Goal: Task Accomplishment & Management: Manage account settings

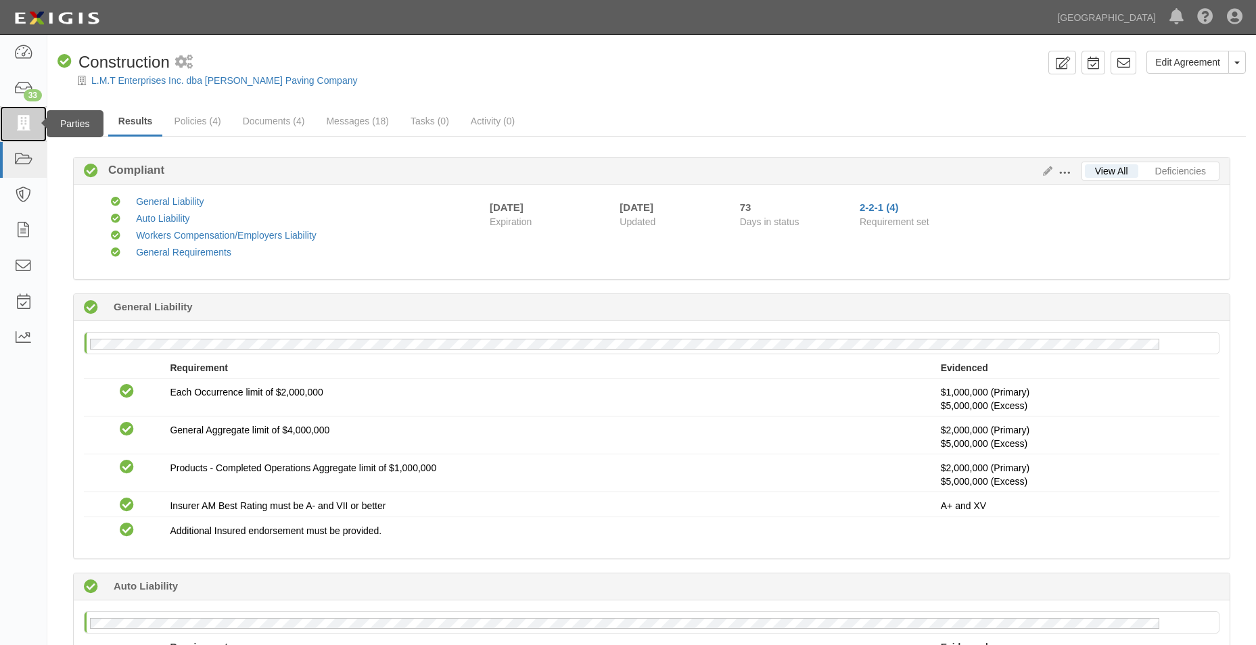
click at [32, 126] on icon at bounding box center [23, 124] width 19 height 16
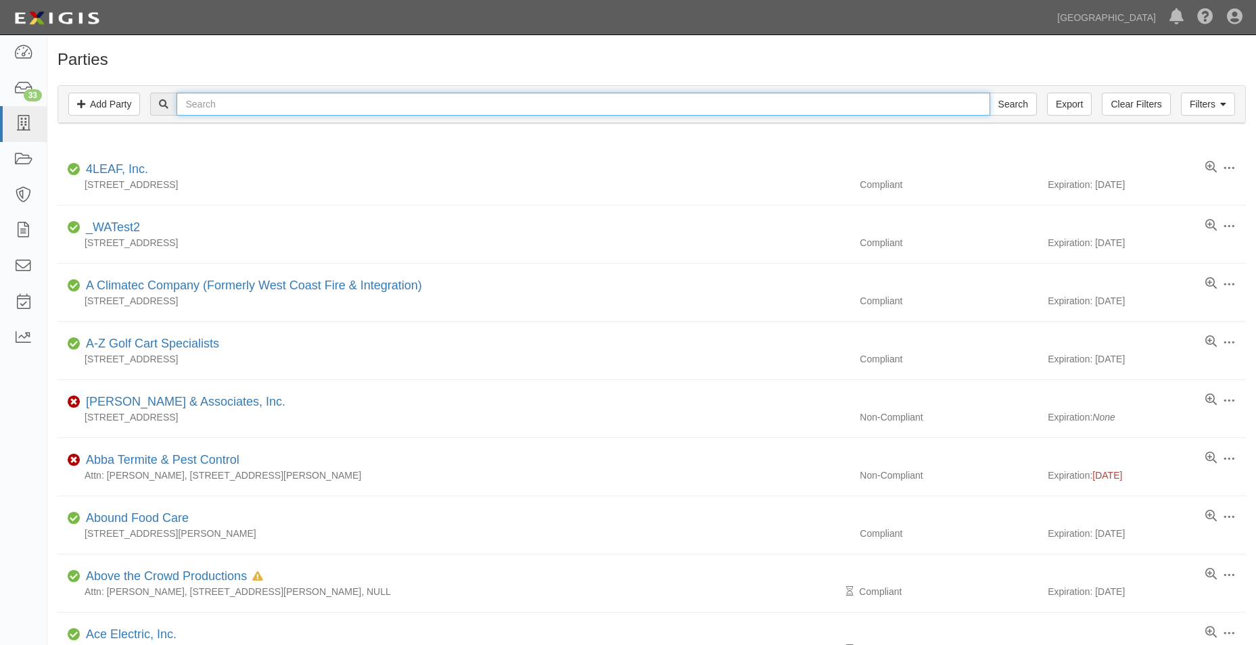
click at [254, 97] on input "text" at bounding box center [583, 104] width 813 height 23
type input "thunder"
click at [990, 93] on input "Search" at bounding box center [1013, 104] width 47 height 23
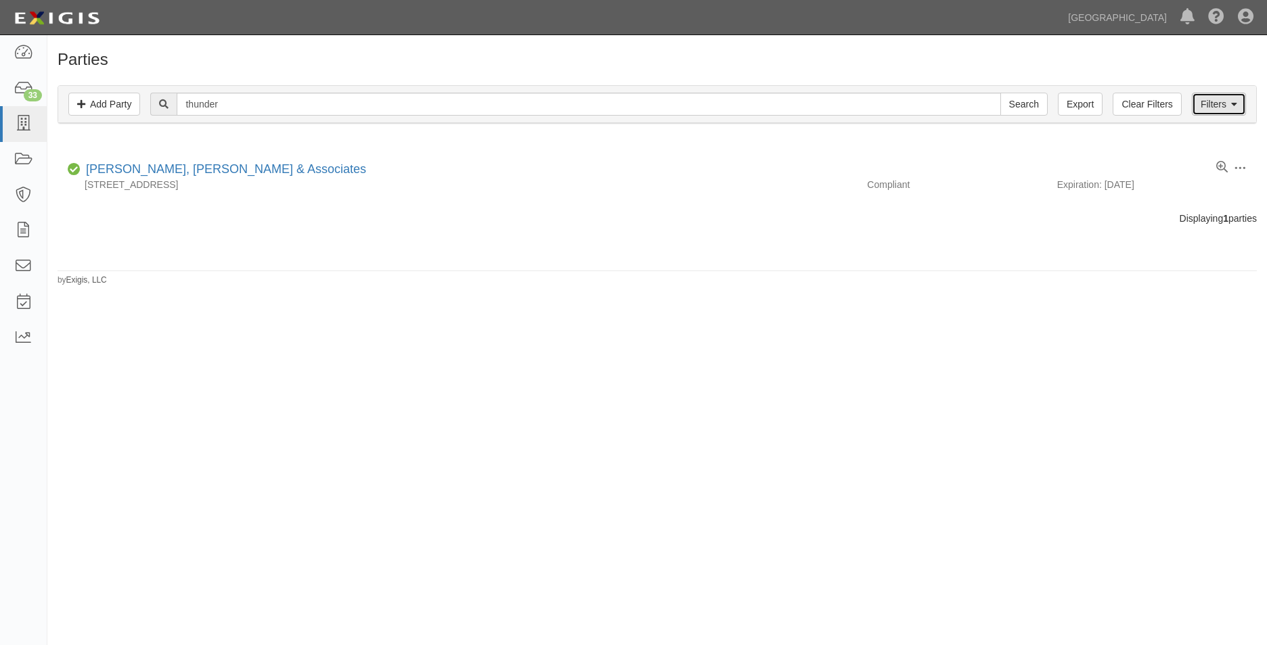
click at [1208, 100] on link "Filters" at bounding box center [1218, 104] width 54 height 23
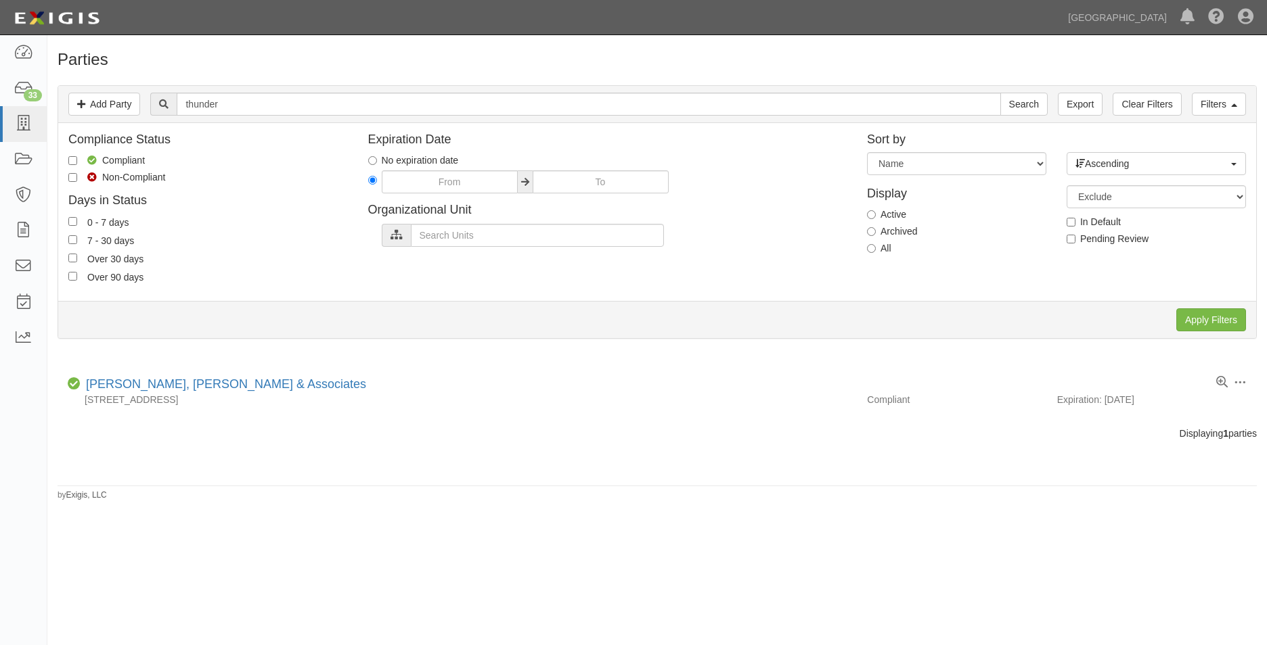
click at [878, 248] on label "All" at bounding box center [879, 249] width 24 height 14
click at [875, 248] on input "All" at bounding box center [871, 248] width 9 height 9
radio input "true"
click at [1187, 320] on input "Apply Filters" at bounding box center [1211, 320] width 70 height 23
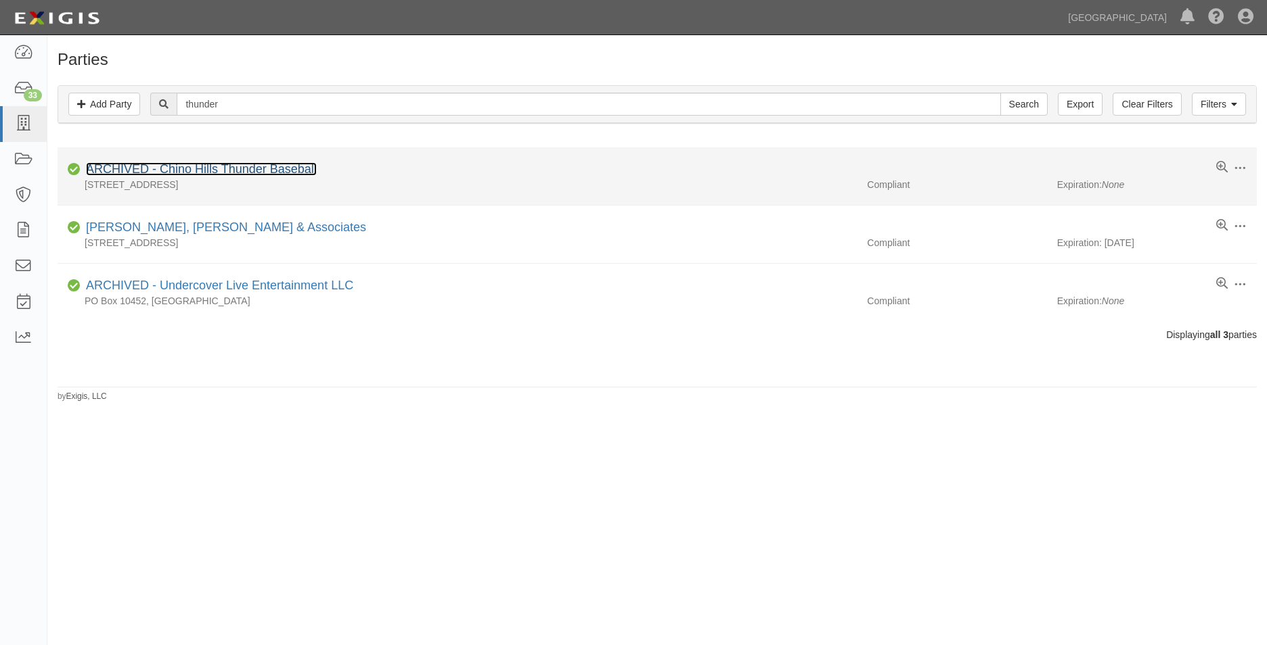
click at [245, 166] on link "ARCHIVED - Chino Hills Thunder Baseball" at bounding box center [201, 169] width 231 height 14
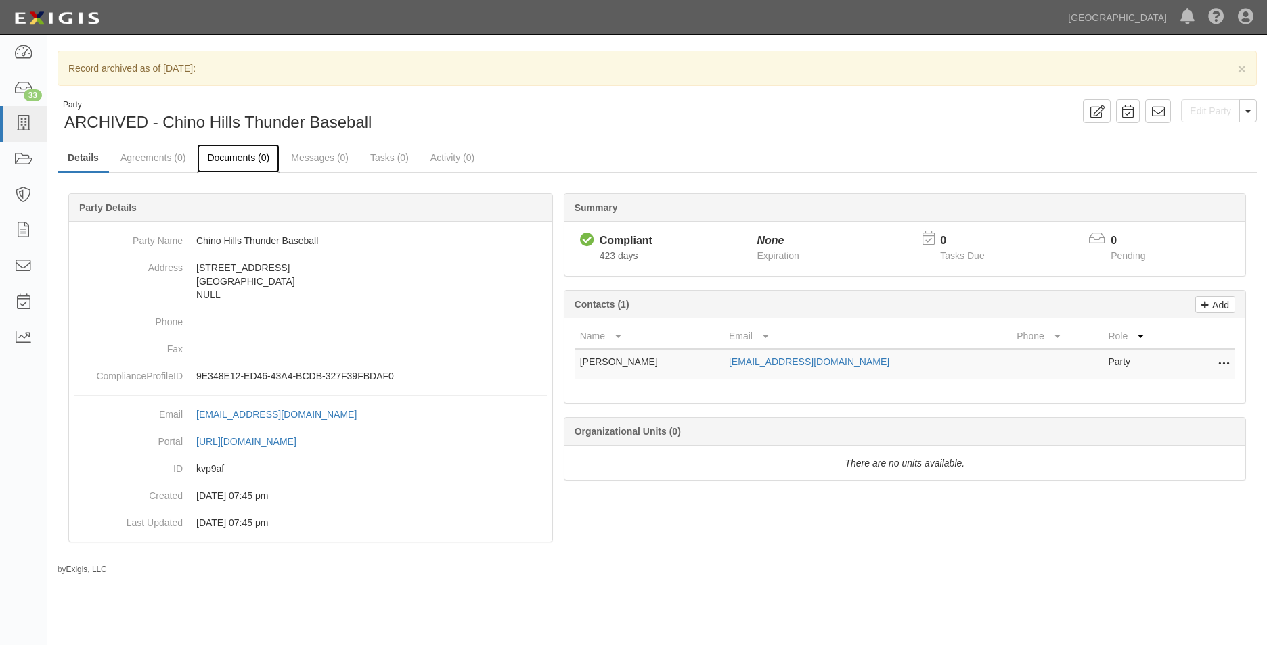
click at [242, 150] on link "Documents (0)" at bounding box center [238, 158] width 83 height 29
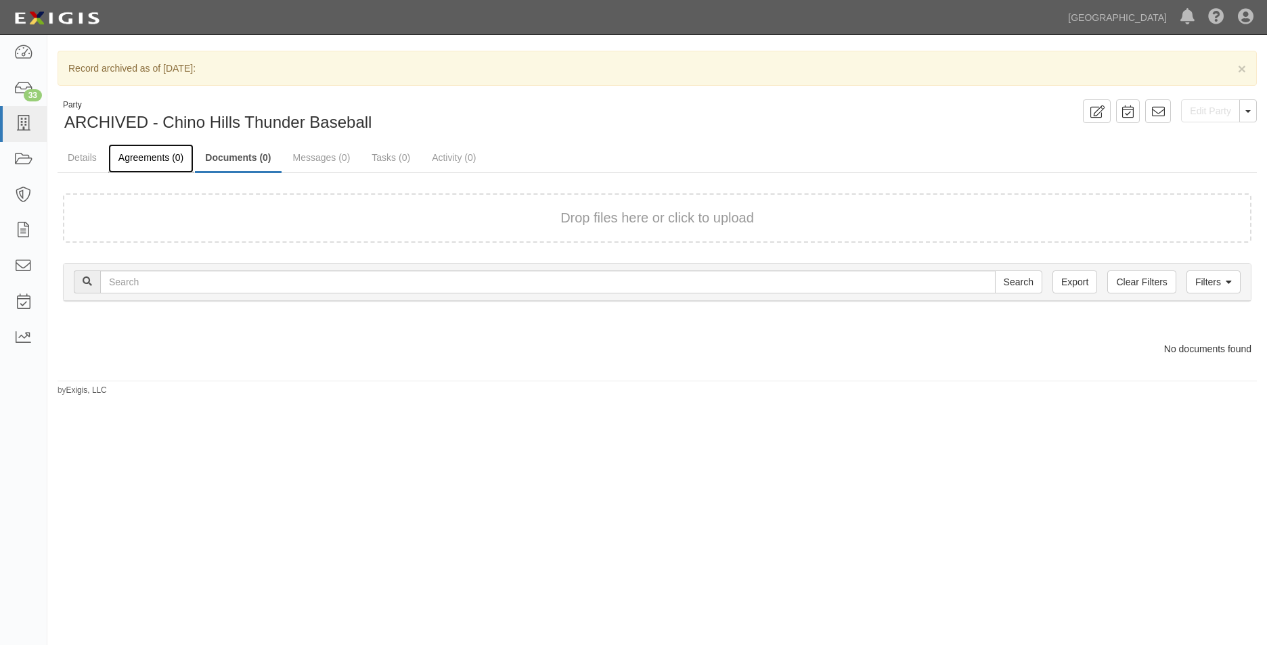
click at [158, 166] on link "Agreements (0)" at bounding box center [150, 158] width 85 height 29
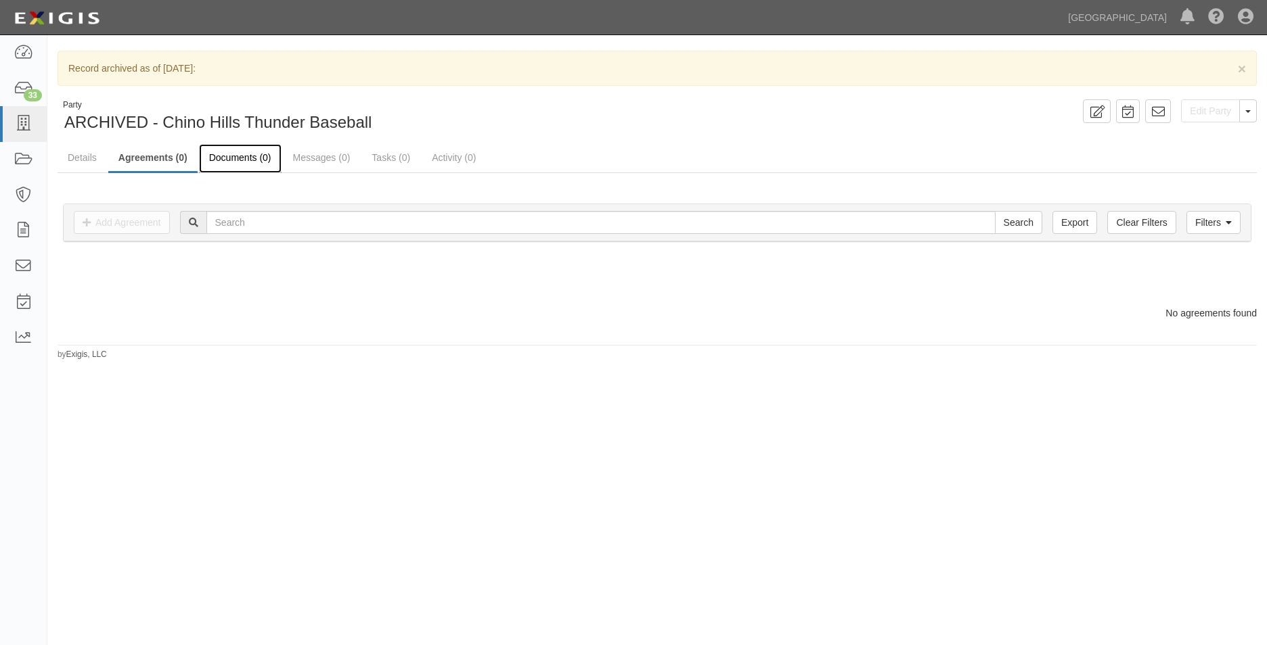
click at [238, 162] on link "Documents (0)" at bounding box center [240, 158] width 83 height 29
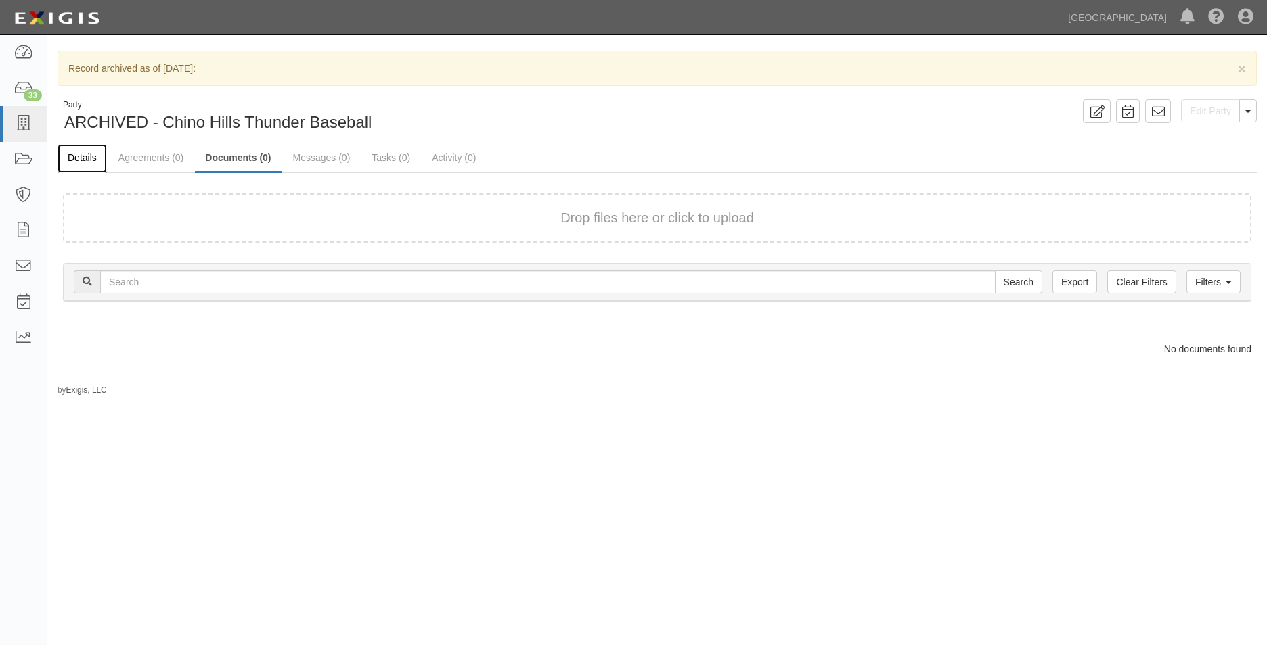
click at [82, 154] on link "Details" at bounding box center [82, 158] width 49 height 29
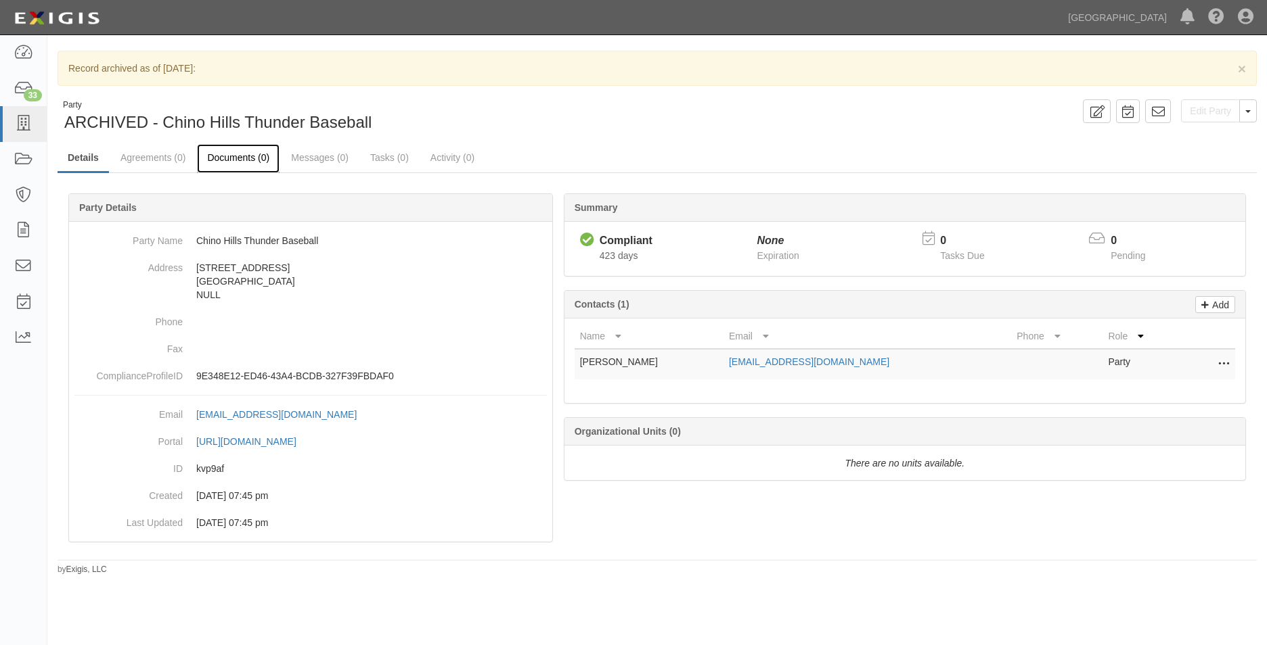
click at [238, 167] on link "Documents (0)" at bounding box center [238, 158] width 83 height 29
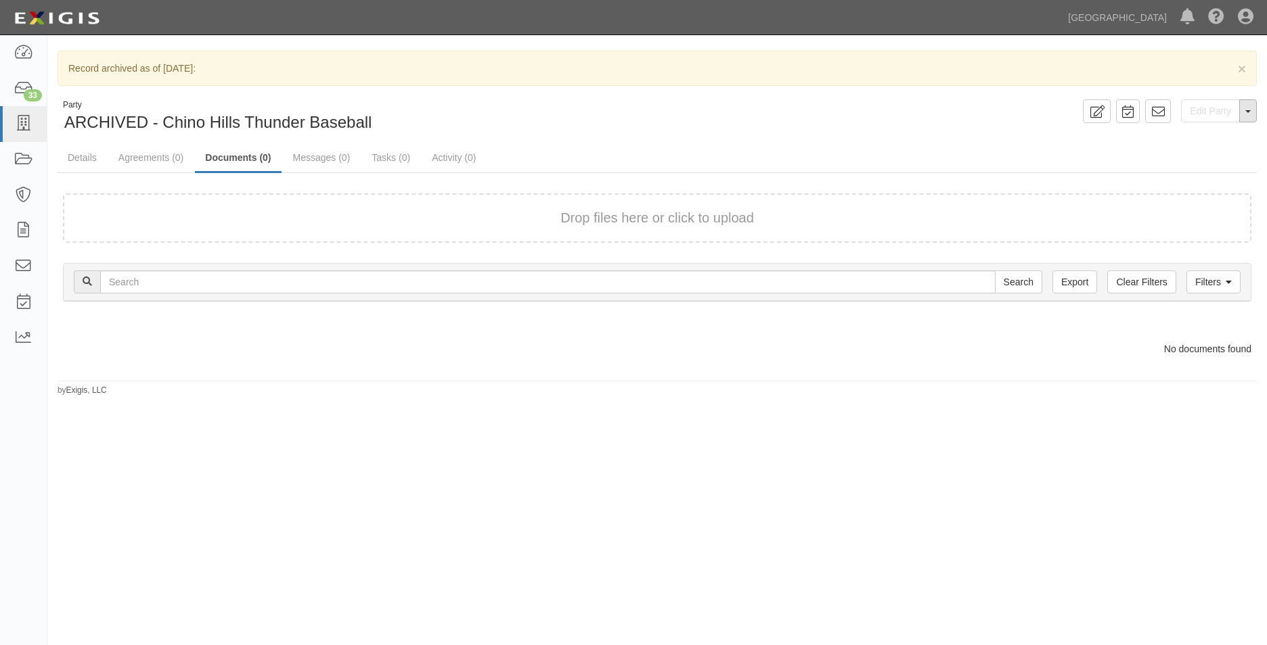
click at [1252, 116] on button "Toggle Party Dropdown" at bounding box center [1248, 110] width 18 height 23
click at [1202, 156] on button "Unarchive Party" at bounding box center [1202, 155] width 107 height 20
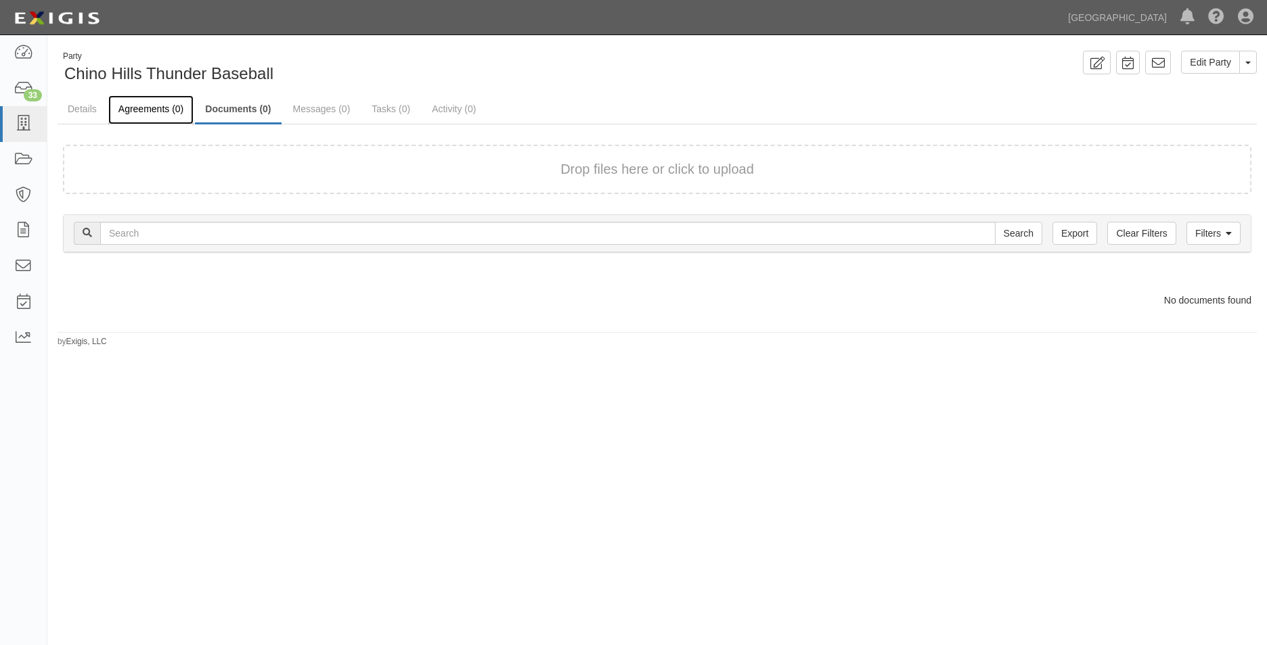
click at [171, 106] on link "Agreements (0)" at bounding box center [150, 109] width 85 height 29
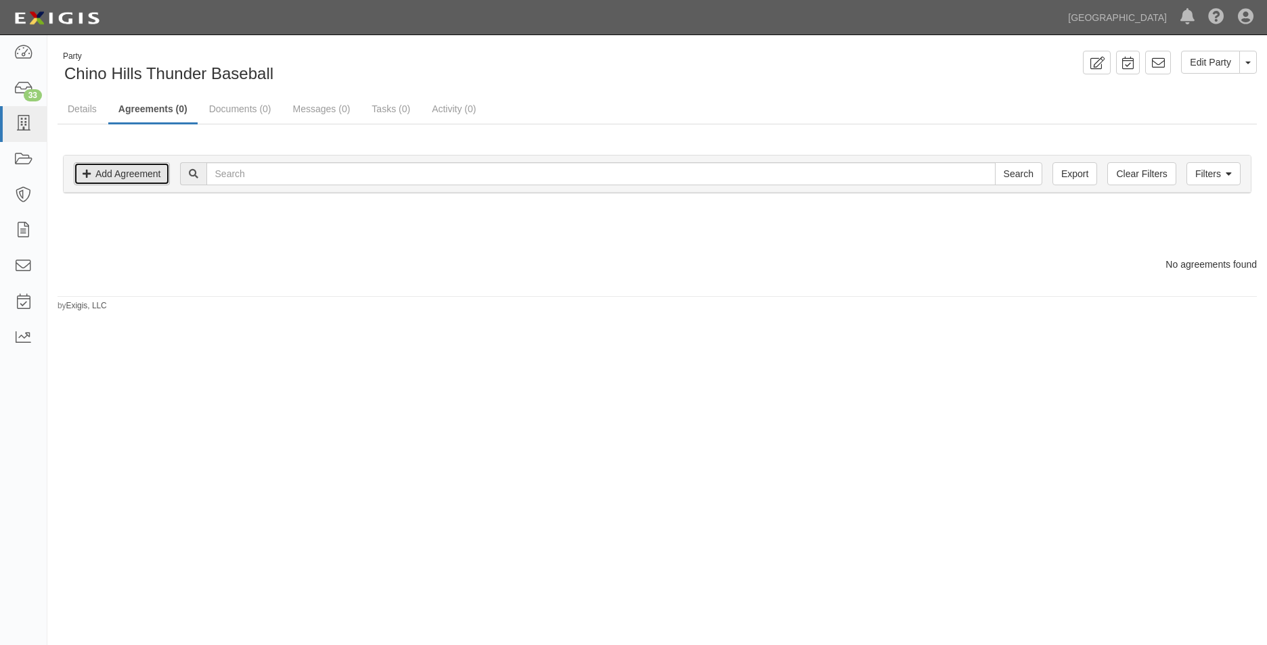
click at [103, 168] on link "Add Agreement" at bounding box center [122, 173] width 96 height 23
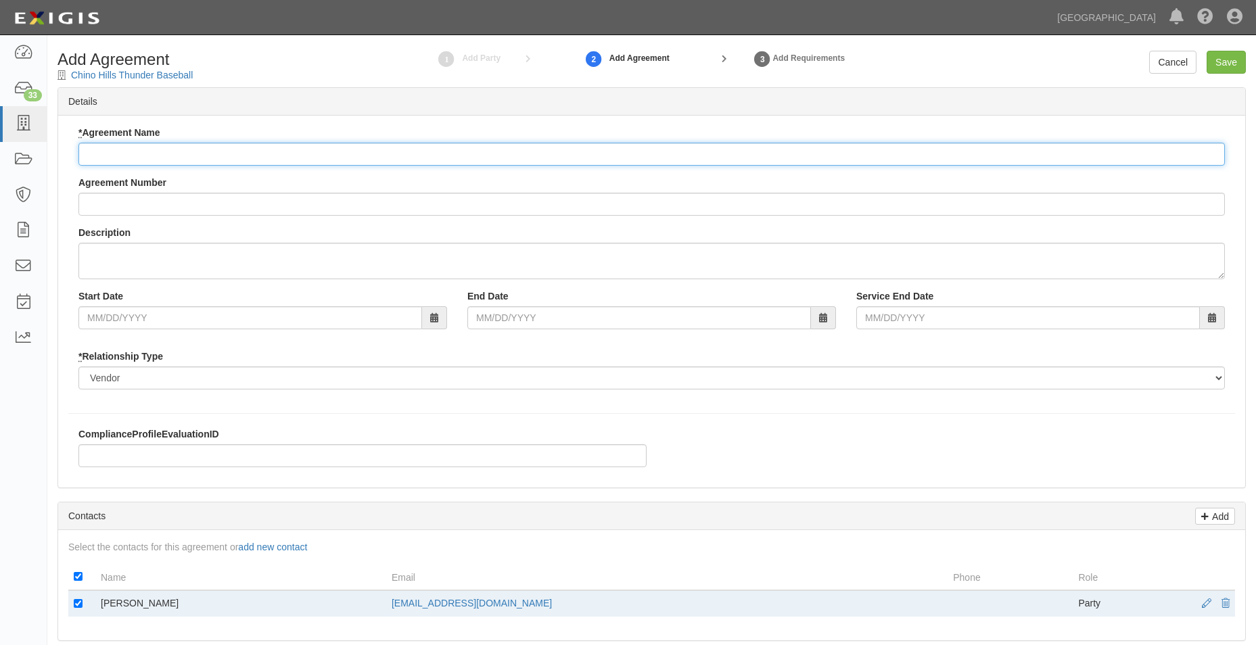
click at [137, 156] on input "* Agreement Name" at bounding box center [651, 154] width 1147 height 23
type input "f"
type input "Field Use"
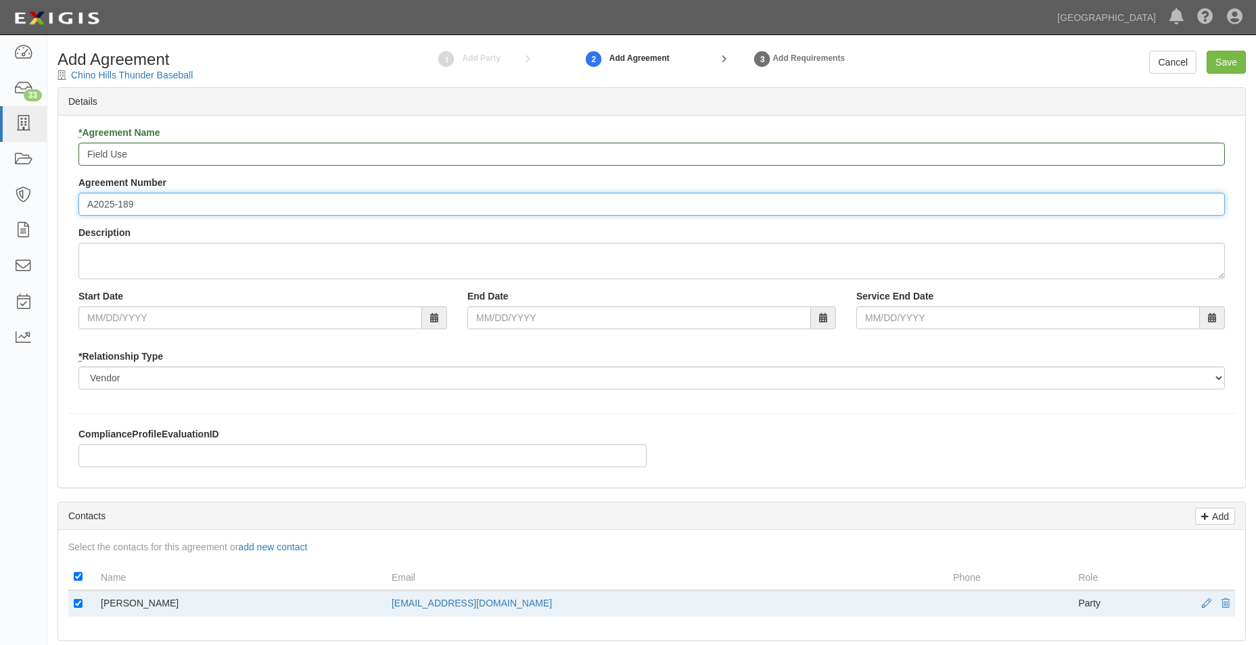
type input "A2025-189"
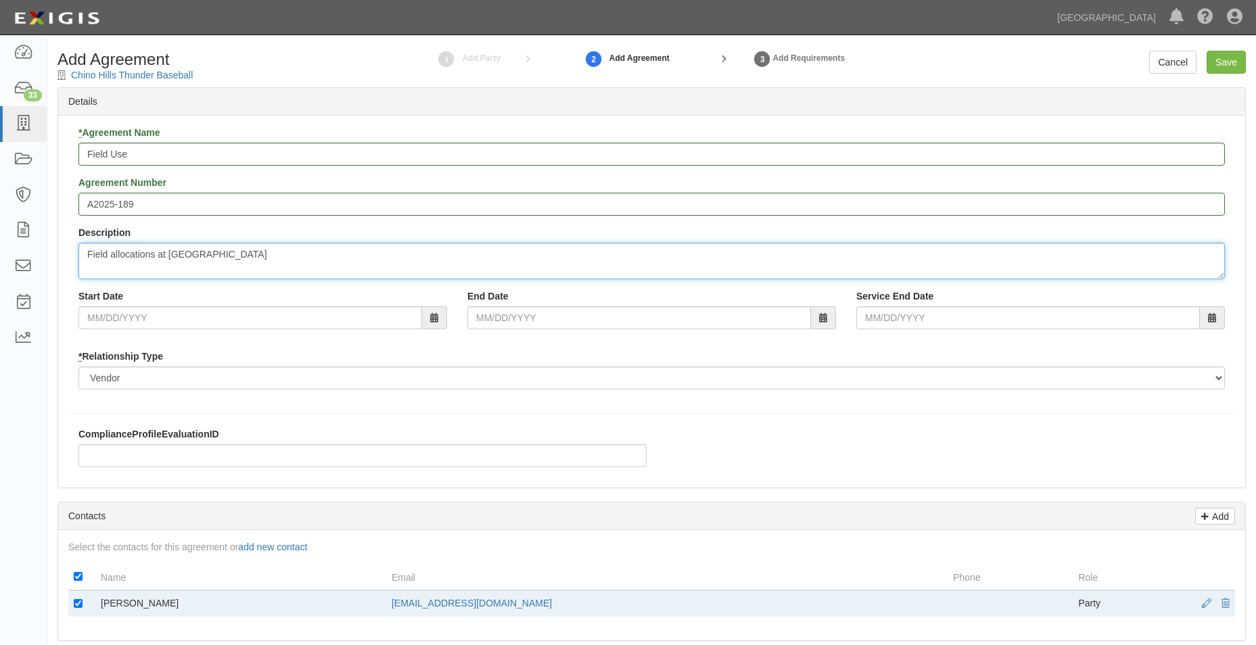
type textarea "Field allocations at Community Park"
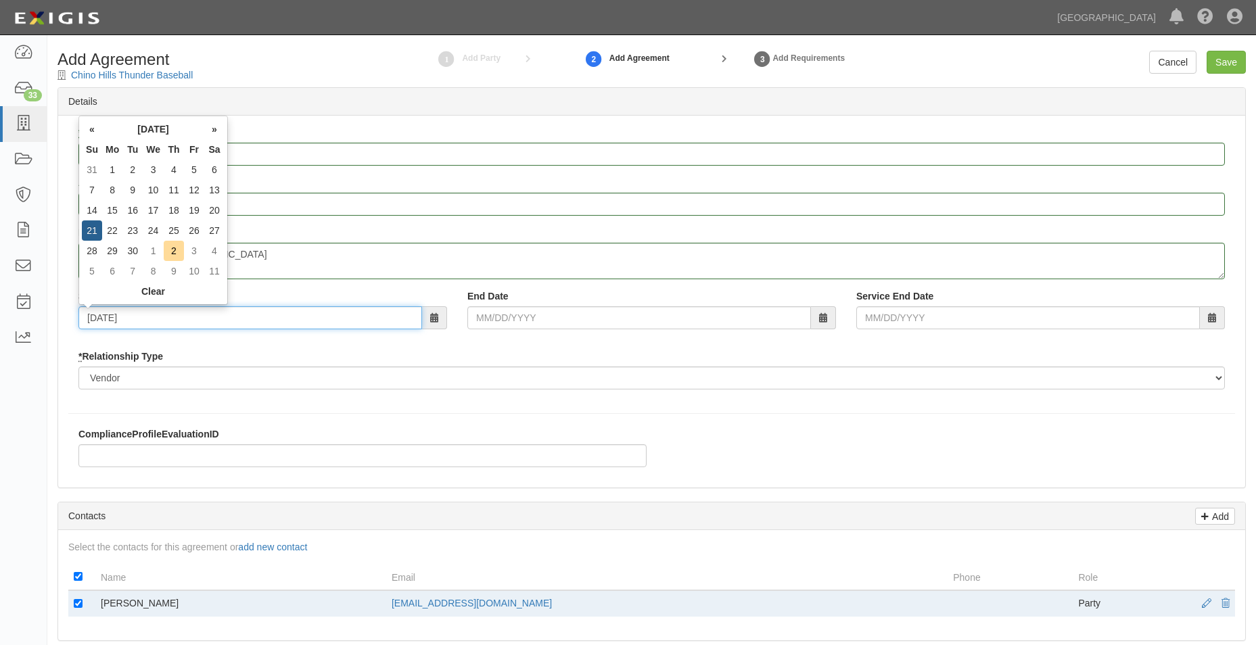
type input "09/21/2025"
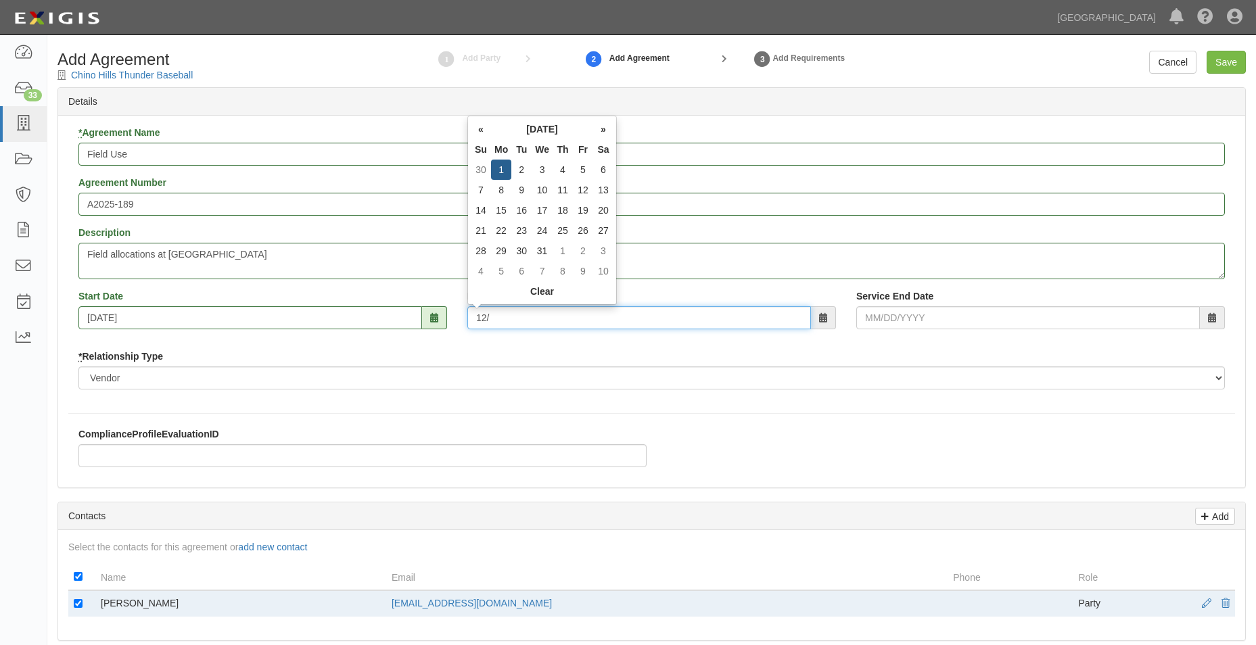
type input "12/0"
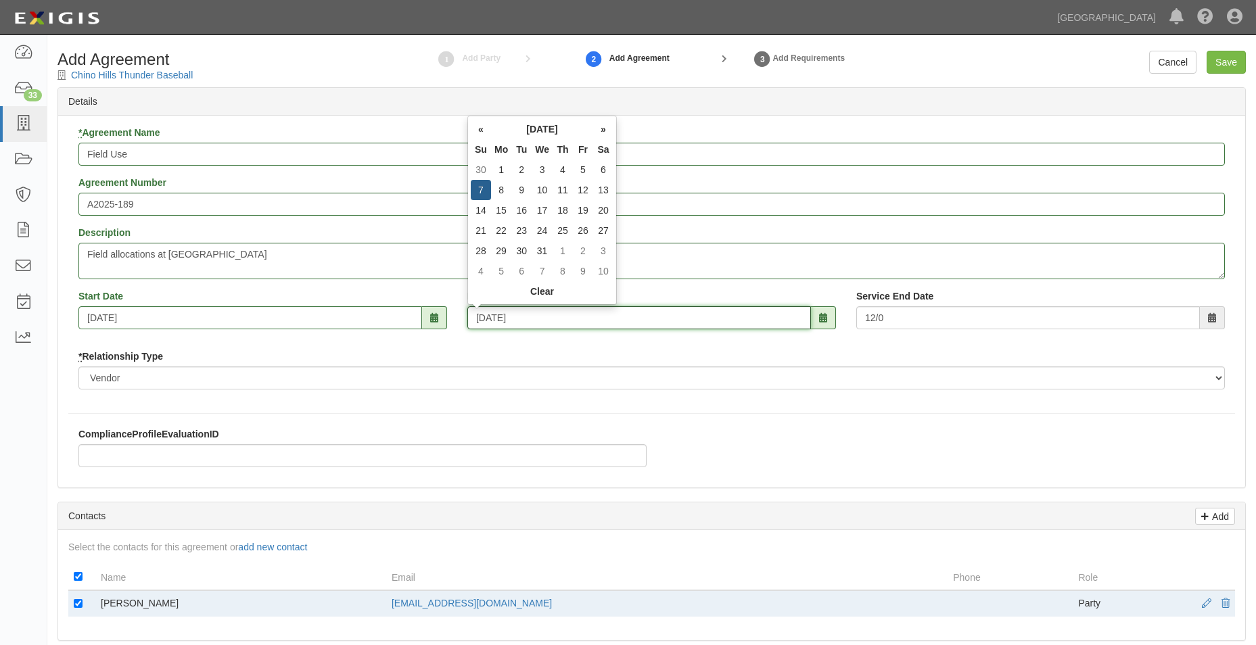
type input "12/07/2025"
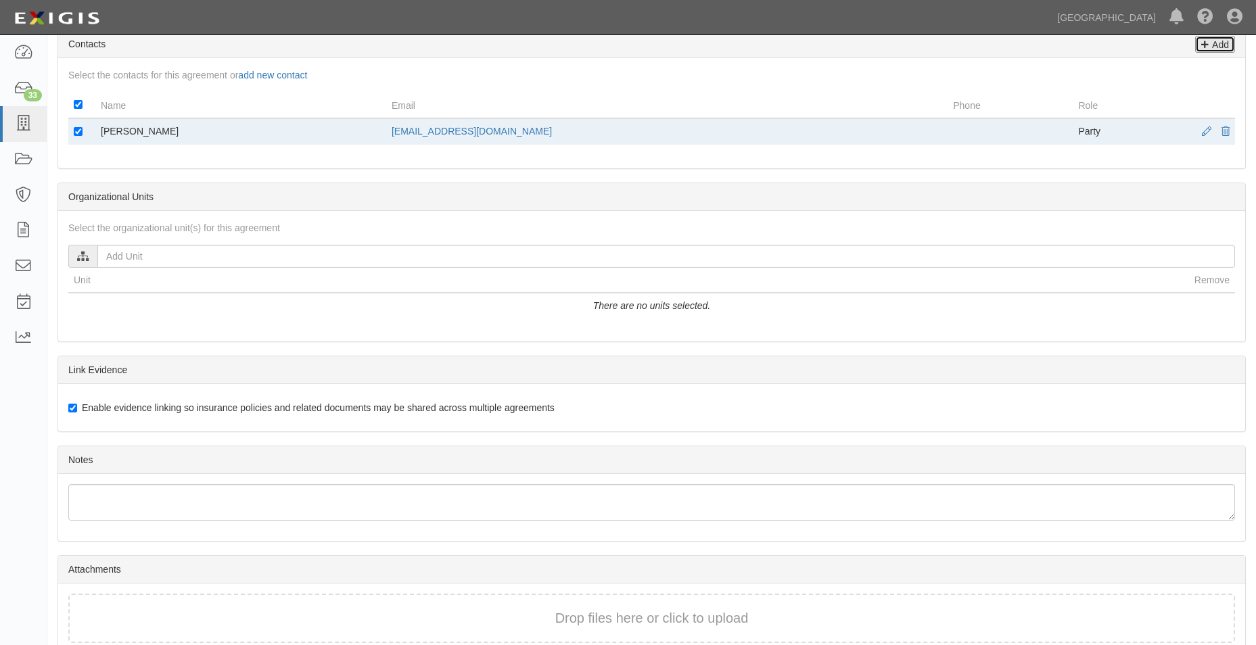
scroll to position [537, 0]
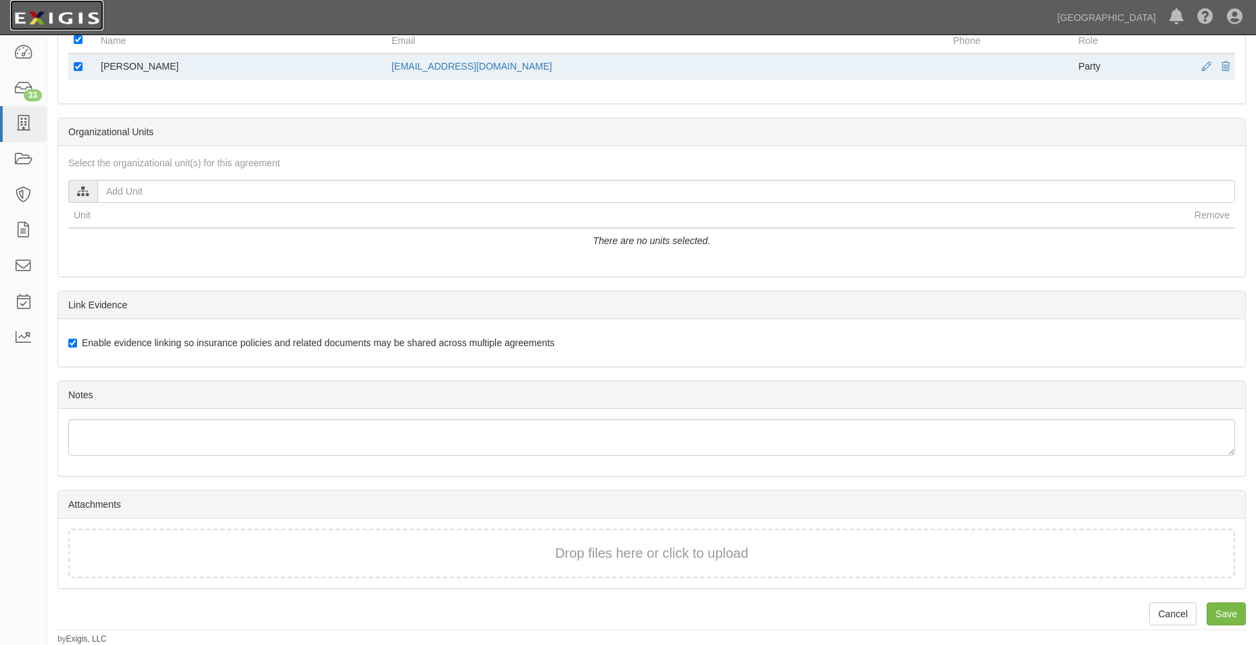
click at [52, 7] on img at bounding box center [56, 18] width 93 height 24
